Goal: Task Accomplishment & Management: Use online tool/utility

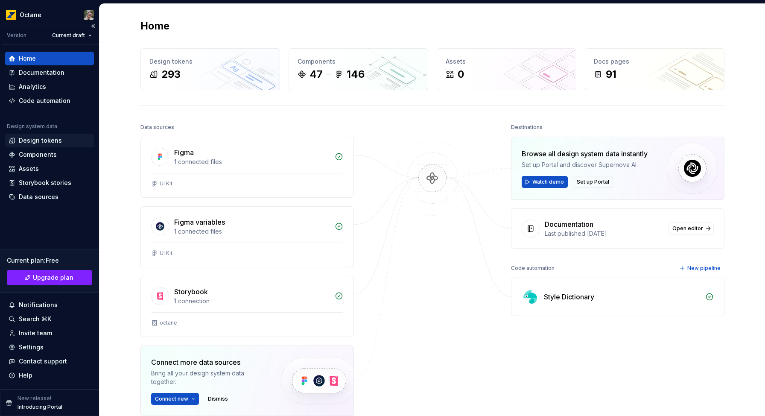
click at [38, 141] on div "Design tokens" at bounding box center [40, 140] width 43 height 9
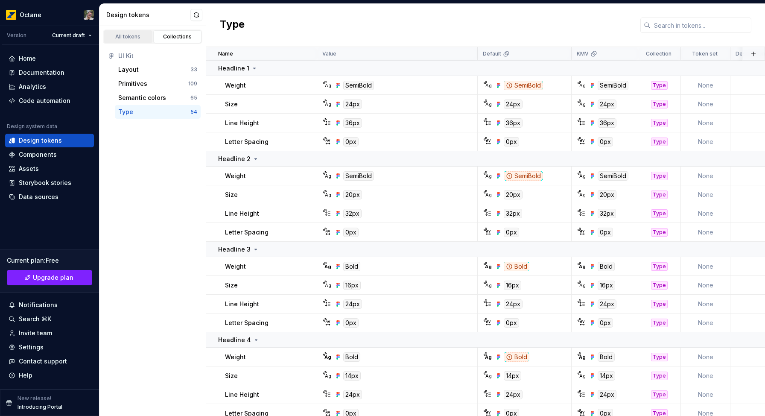
click at [134, 41] on link "All tokens" at bounding box center [128, 36] width 49 height 13
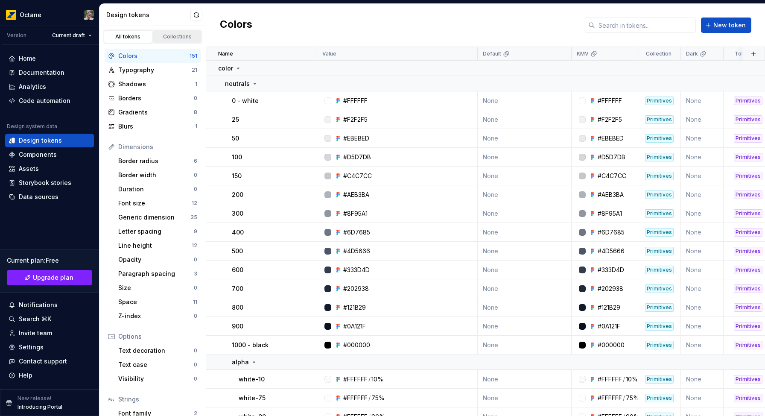
click at [180, 38] on div "Collections" at bounding box center [177, 36] width 43 height 7
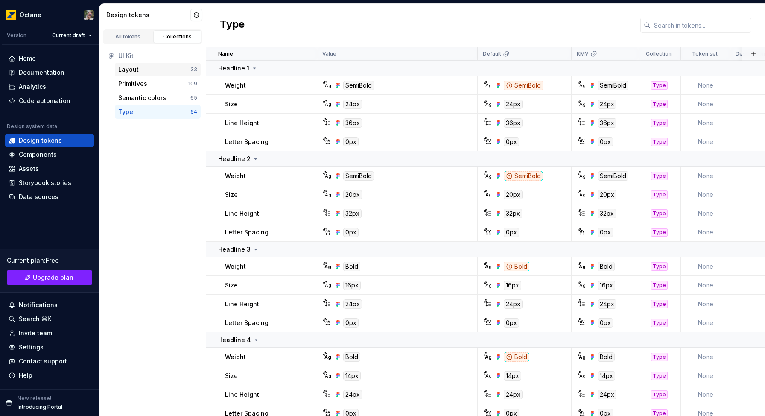
click at [143, 72] on div "Layout" at bounding box center [154, 69] width 72 height 9
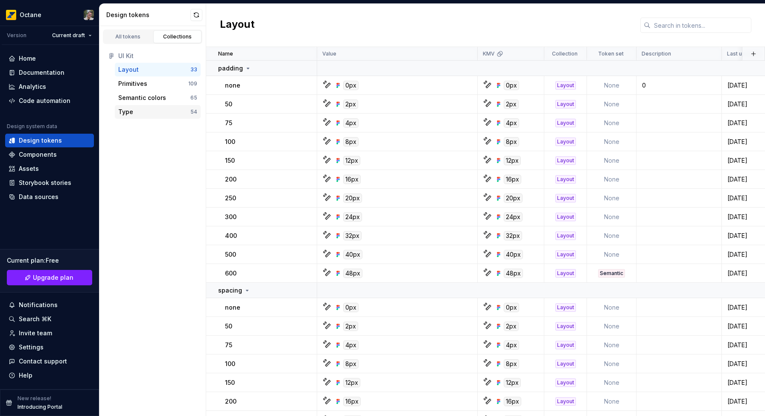
click at [146, 107] on div "Type 54" at bounding box center [158, 112] width 86 height 14
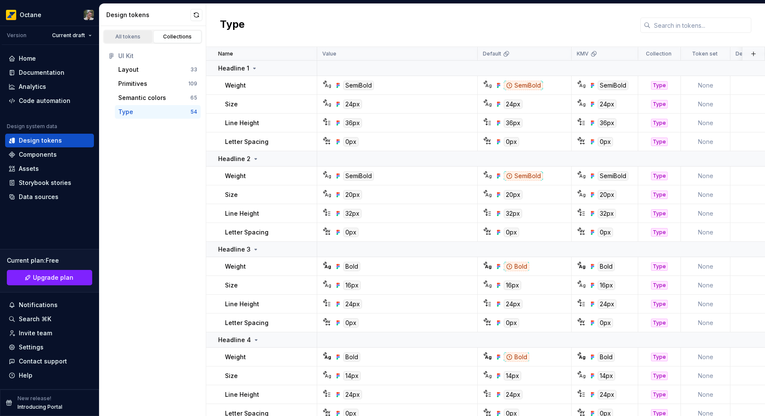
click at [129, 32] on link "All tokens" at bounding box center [128, 36] width 49 height 13
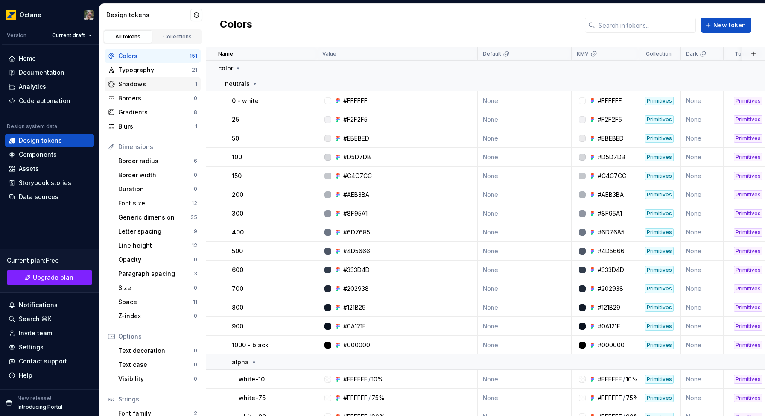
click at [143, 87] on div "Shadows" at bounding box center [156, 84] width 77 height 9
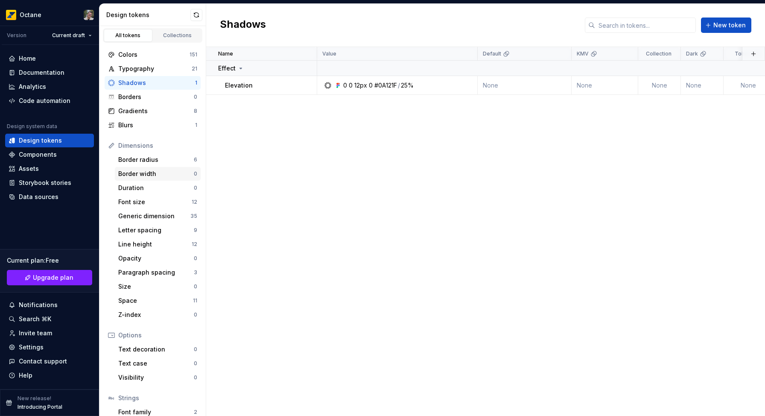
scroll to position [2, 0]
click at [156, 115] on div "Gradients 8" at bounding box center [153, 111] width 96 height 14
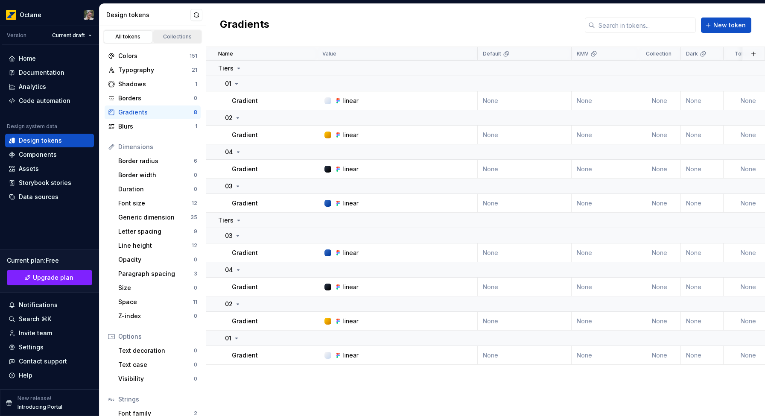
click at [158, 36] on div "Collections" at bounding box center [177, 36] width 43 height 7
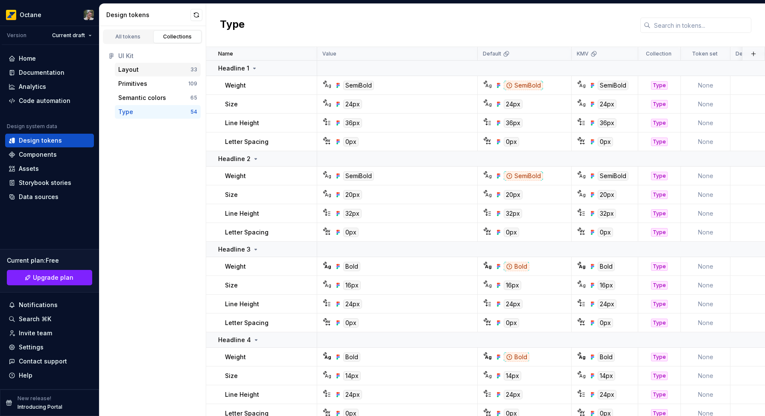
click at [141, 73] on div "Layout" at bounding box center [154, 69] width 72 height 9
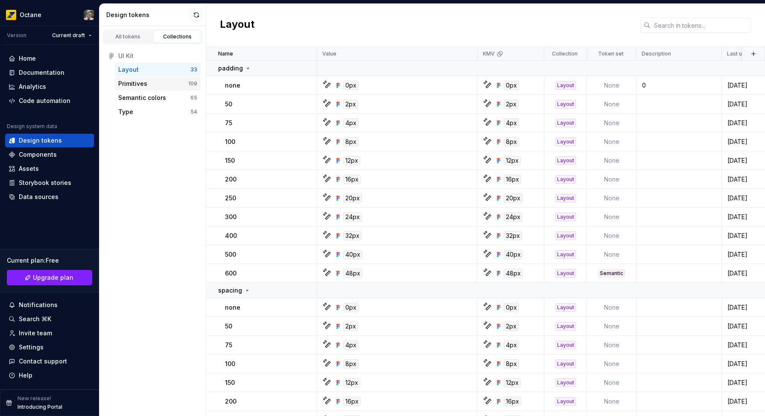
click at [153, 85] on div "Primitives" at bounding box center [153, 83] width 70 height 9
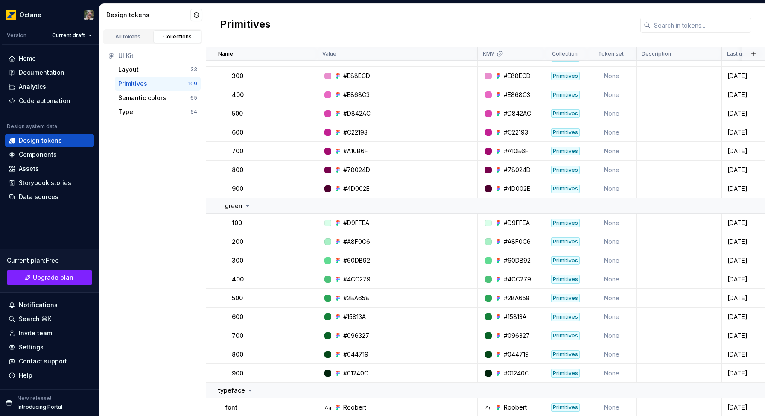
scroll to position [1912, 0]
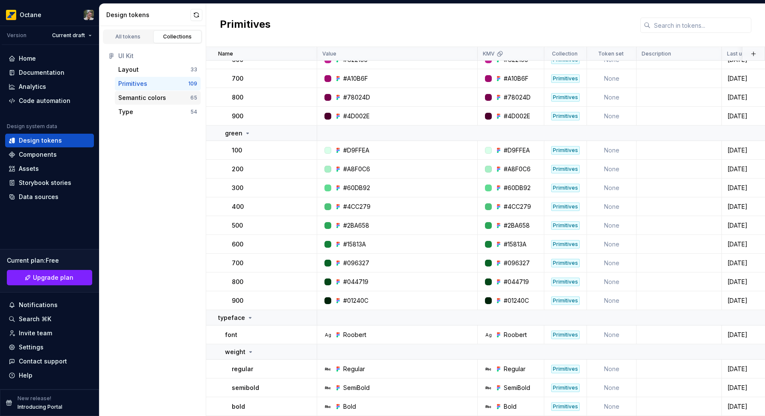
click at [163, 103] on div "Semantic colors 65" at bounding box center [158, 98] width 86 height 14
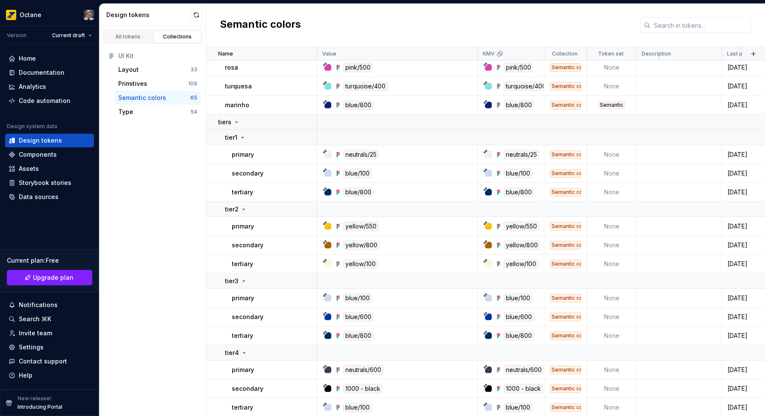
scroll to position [1193, 0]
click at [156, 108] on div "Type" at bounding box center [154, 112] width 72 height 9
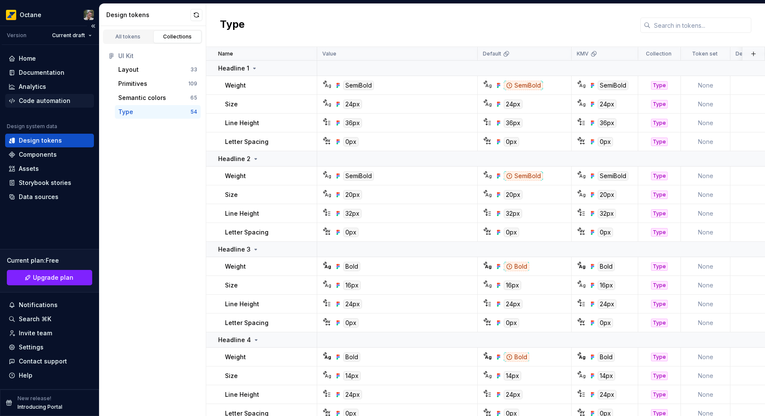
click at [38, 102] on div "Code automation" at bounding box center [45, 100] width 52 height 9
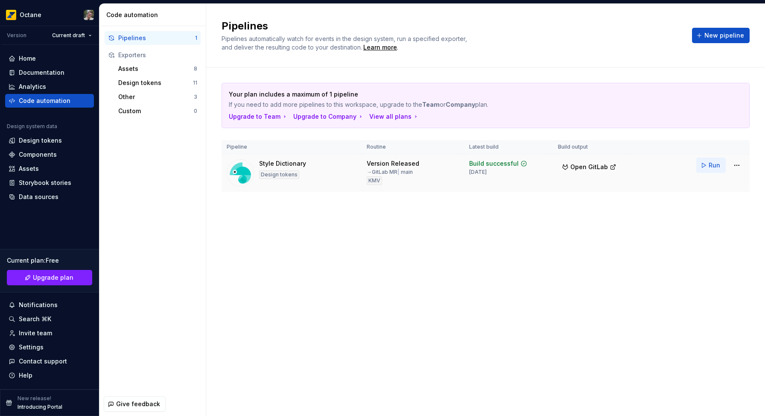
click at [702, 166] on button "Run" at bounding box center [710, 164] width 29 height 15
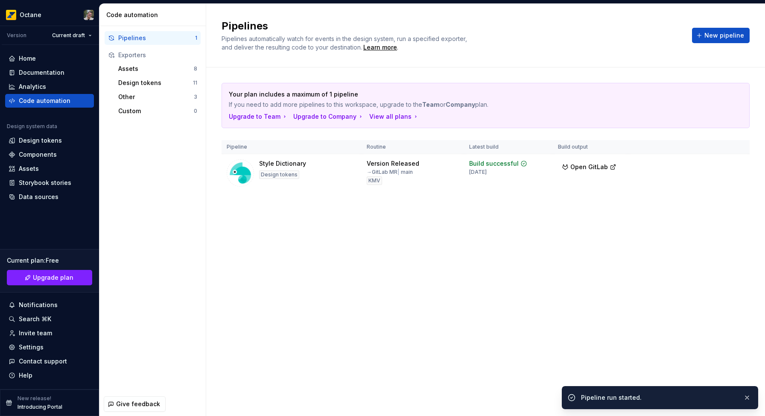
click at [493, 257] on div "Pipelines Pipelines automatically watch for events in the design system, run a …" at bounding box center [485, 210] width 559 height 412
